Goal: Task Accomplishment & Management: Manage account settings

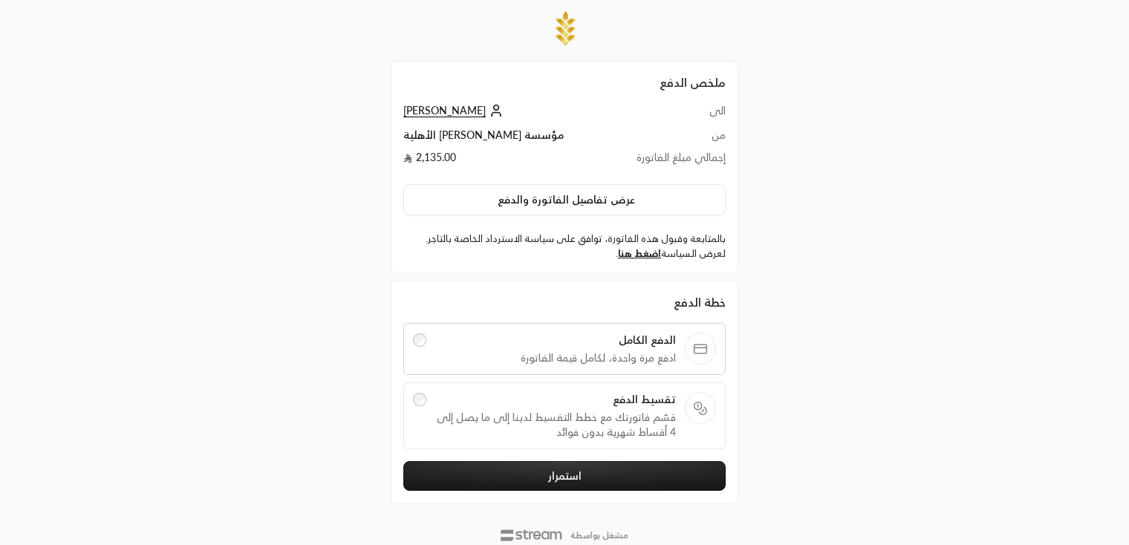
scroll to position [45, 0]
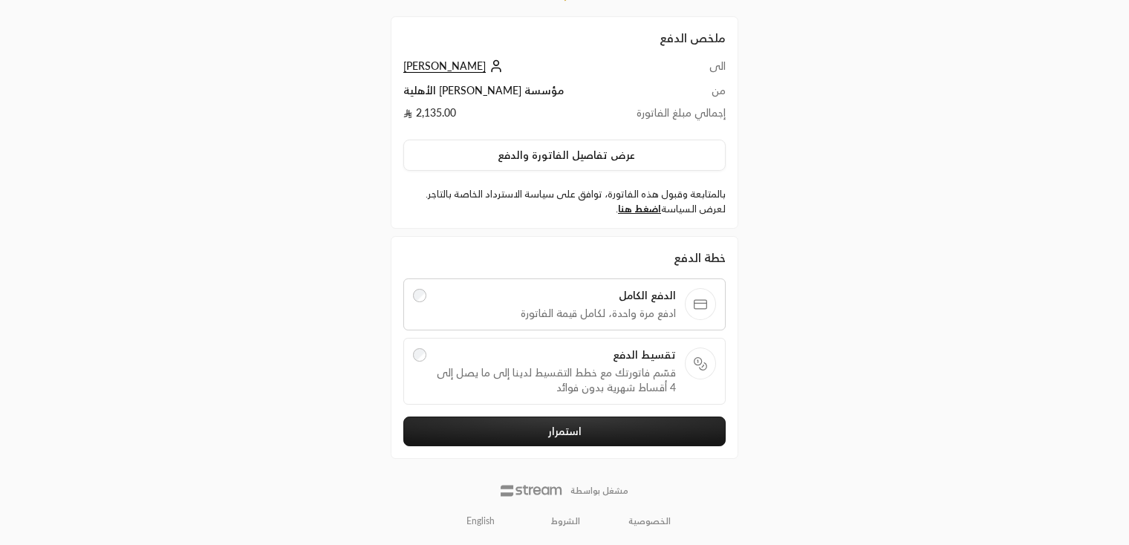
click at [487, 521] on link "English" at bounding box center [480, 521] width 45 height 27
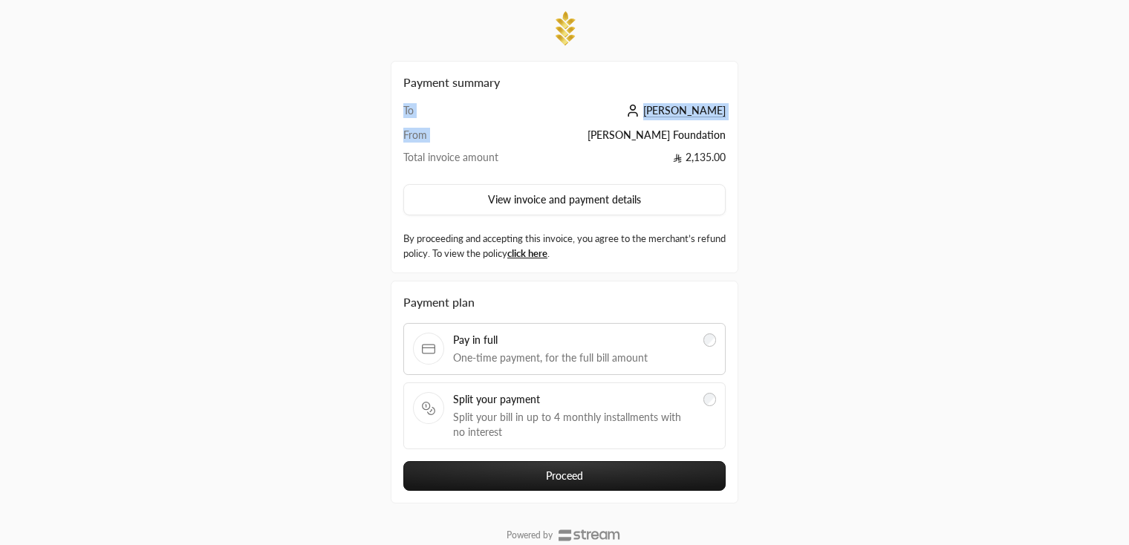
drag, startPoint x: 585, startPoint y: 134, endPoint x: 729, endPoint y: 140, distance: 144.2
click at [729, 140] on div "Payment summary To [PERSON_NAME] From [PERSON_NAME] Foundation Total invoice am…" at bounding box center [565, 167] width 348 height 212
click at [787, 179] on div "Payment summary To [PERSON_NAME] From [PERSON_NAME] Foundation Total invoice am…" at bounding box center [564, 295] width 564 height 591
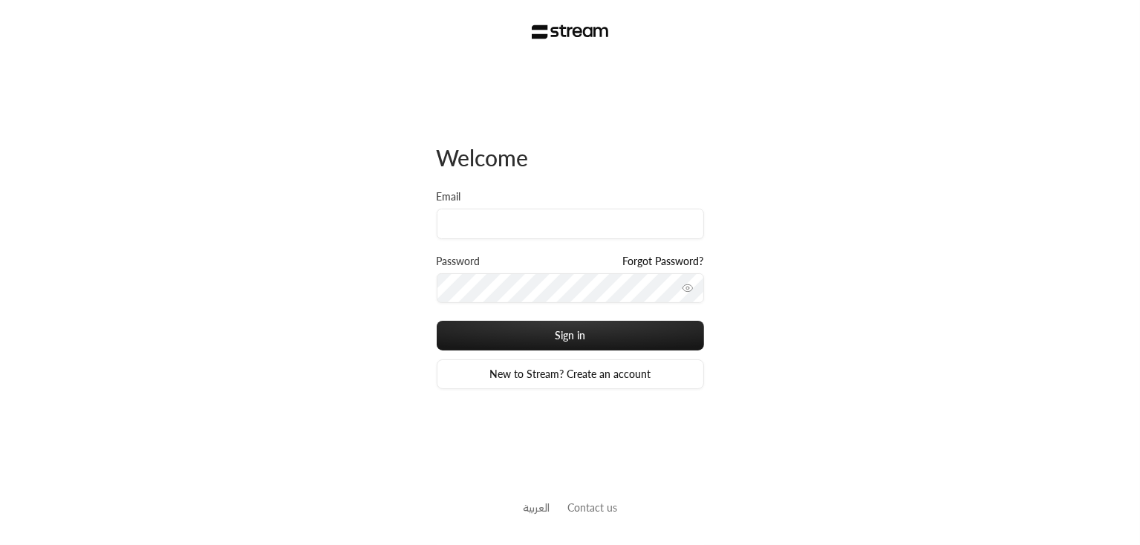
click at [549, 241] on div "Email" at bounding box center [570, 221] width 267 height 65
click at [538, 218] on input "Email" at bounding box center [570, 224] width 267 height 30
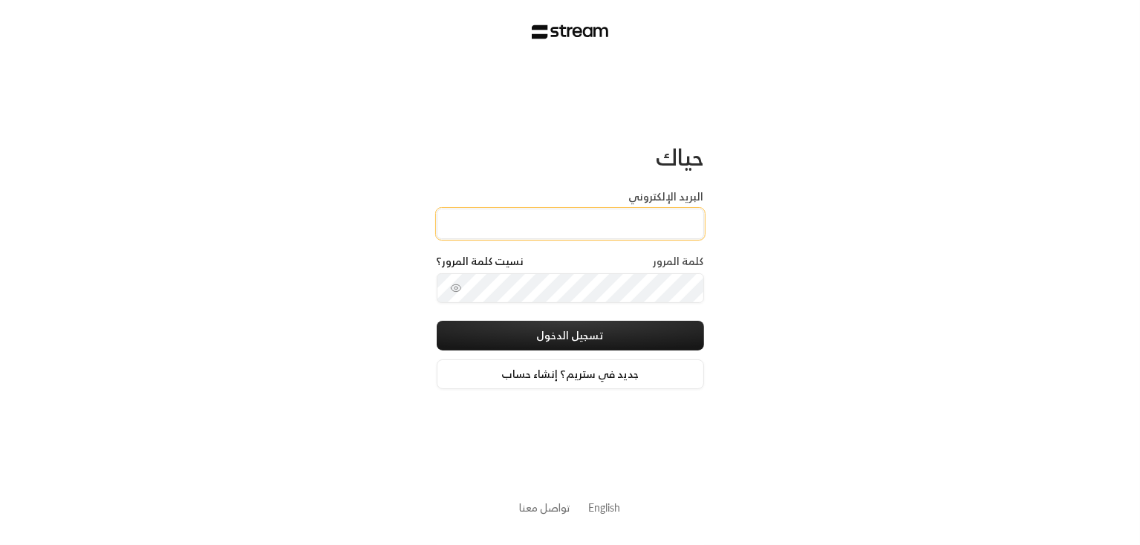
click at [534, 224] on input "البريد الإلكتروني" at bounding box center [570, 224] width 267 height 30
click at [571, 218] on input "البريد الإلكتروني" at bounding box center [570, 224] width 267 height 30
click at [538, 235] on input "البريد الإلكتروني" at bounding box center [570, 224] width 267 height 30
paste input "technology+v2@streampay.sa"
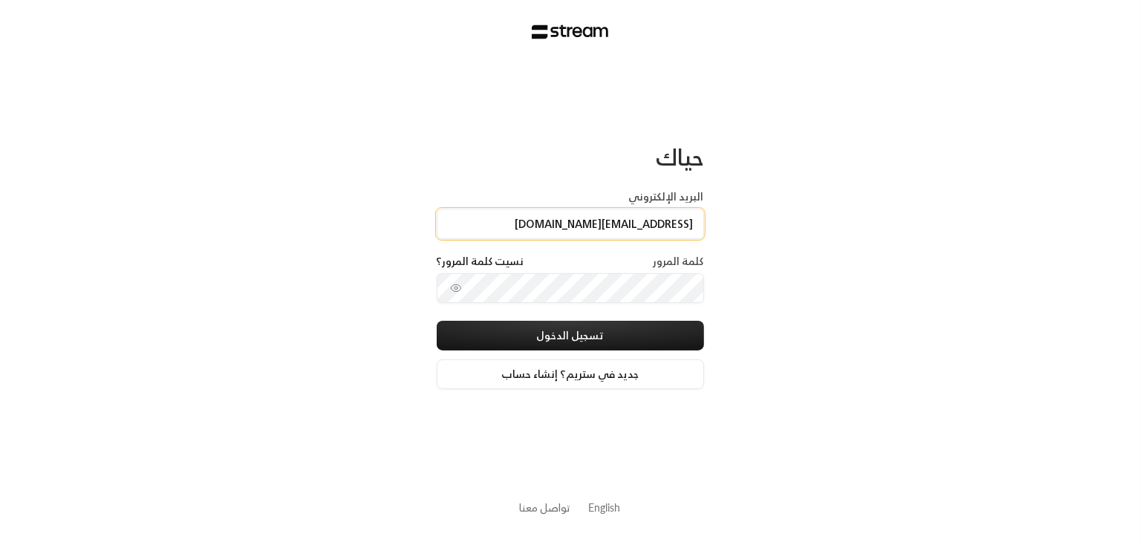
type input "technology+v2@streampay.sa"
click at [451, 292] on icon "toggle password visibility" at bounding box center [456, 288] width 12 height 12
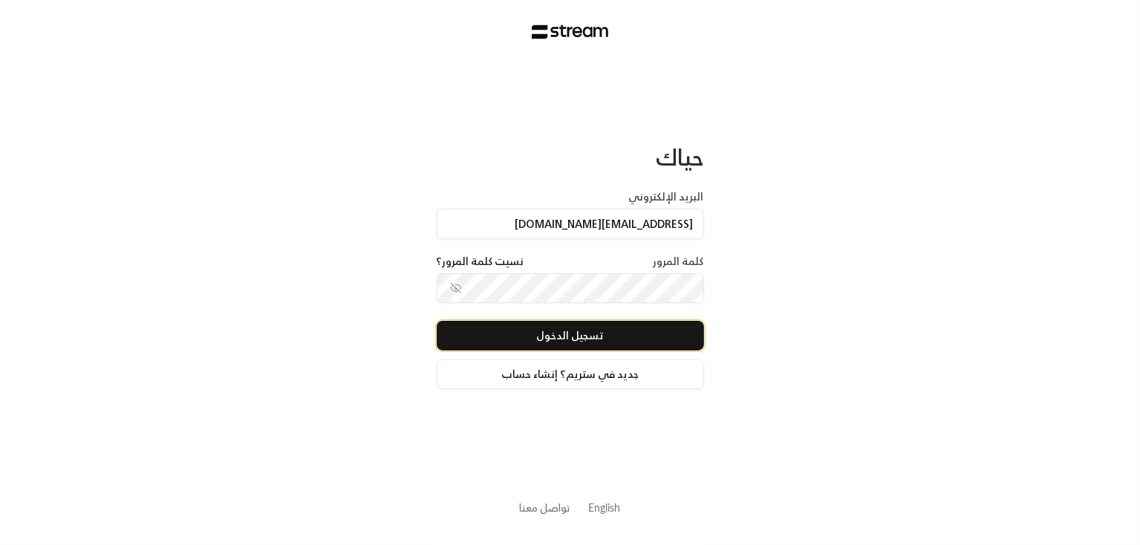
click at [520, 339] on button "تسجيل الدخول" at bounding box center [570, 336] width 267 height 30
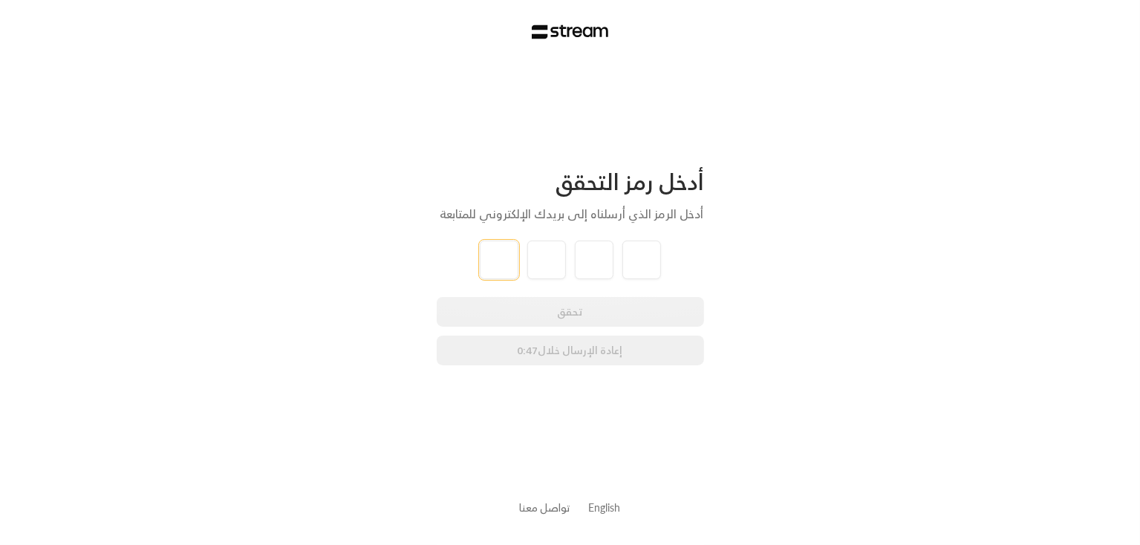
type input "6"
type input "4"
type input "3"
